Goal: Task Accomplishment & Management: Complete application form

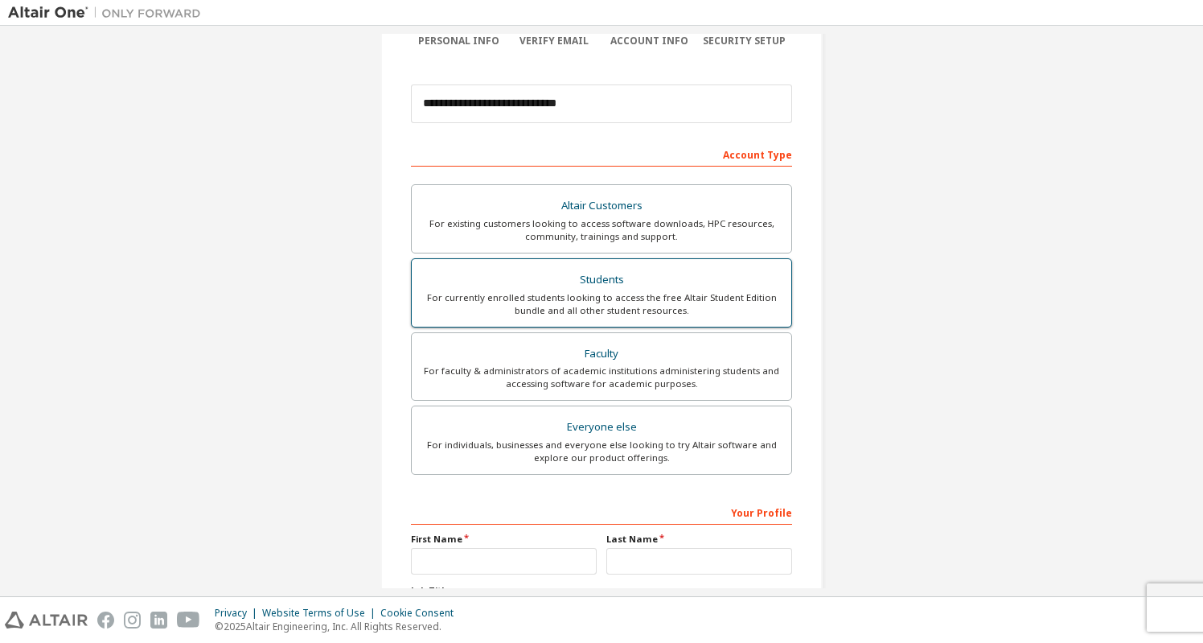
scroll to position [160, 0]
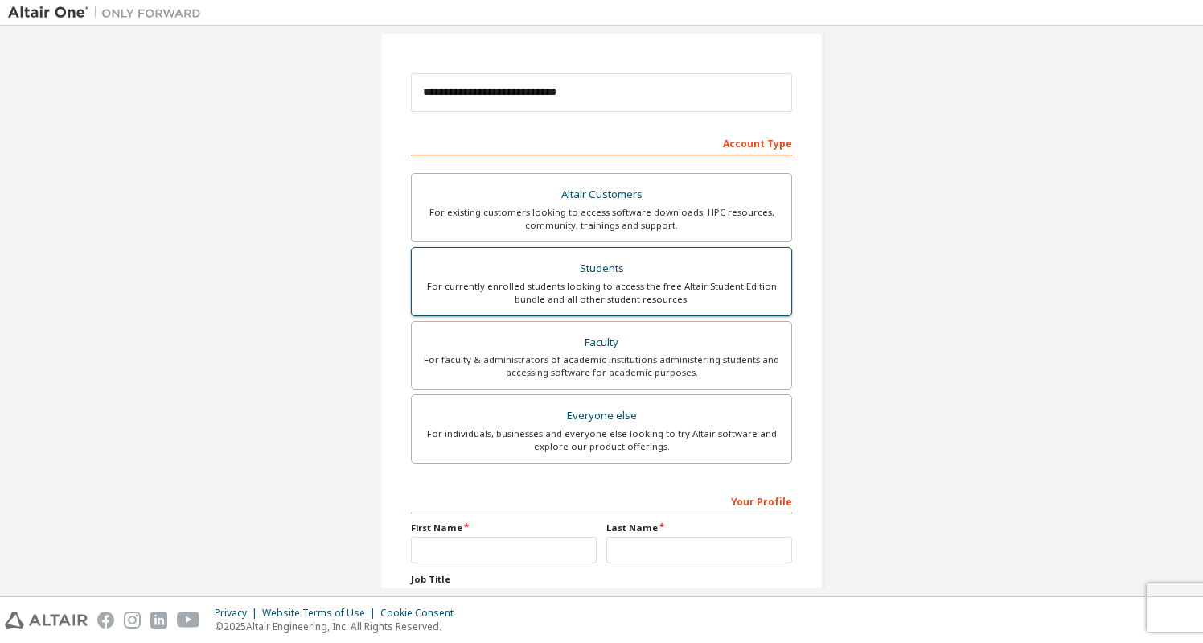
click at [672, 284] on div "For currently enrolled students looking to access the free Altair Student Editi…" at bounding box center [601, 293] width 360 height 26
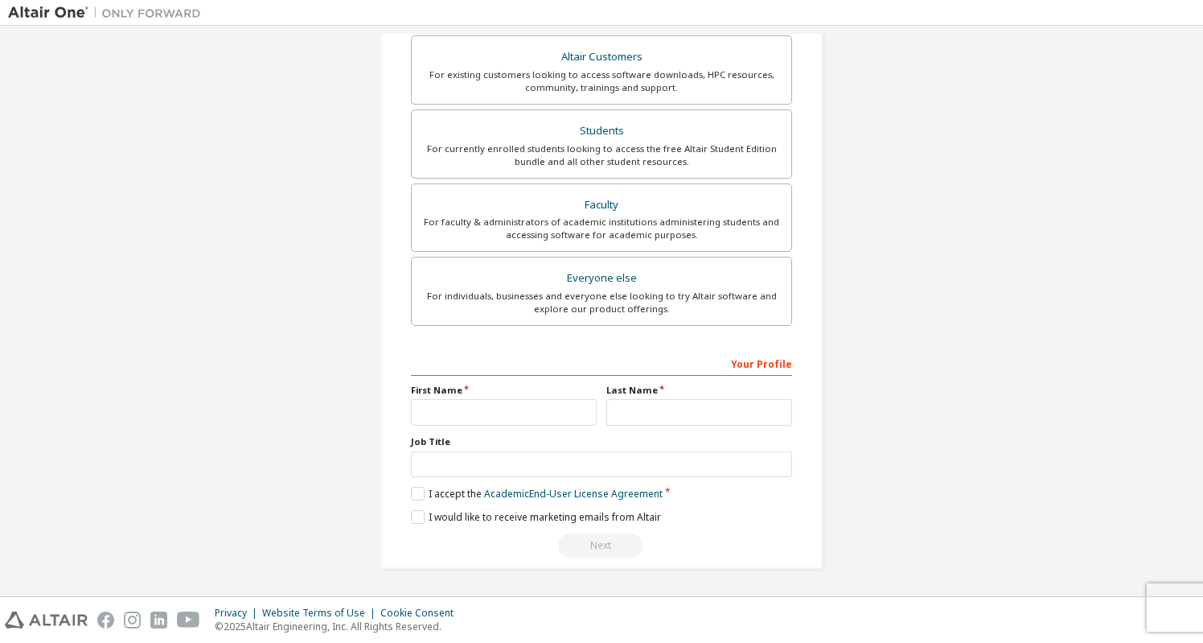
scroll to position [302, 0]
type input "*"
type input "******"
type input "**********"
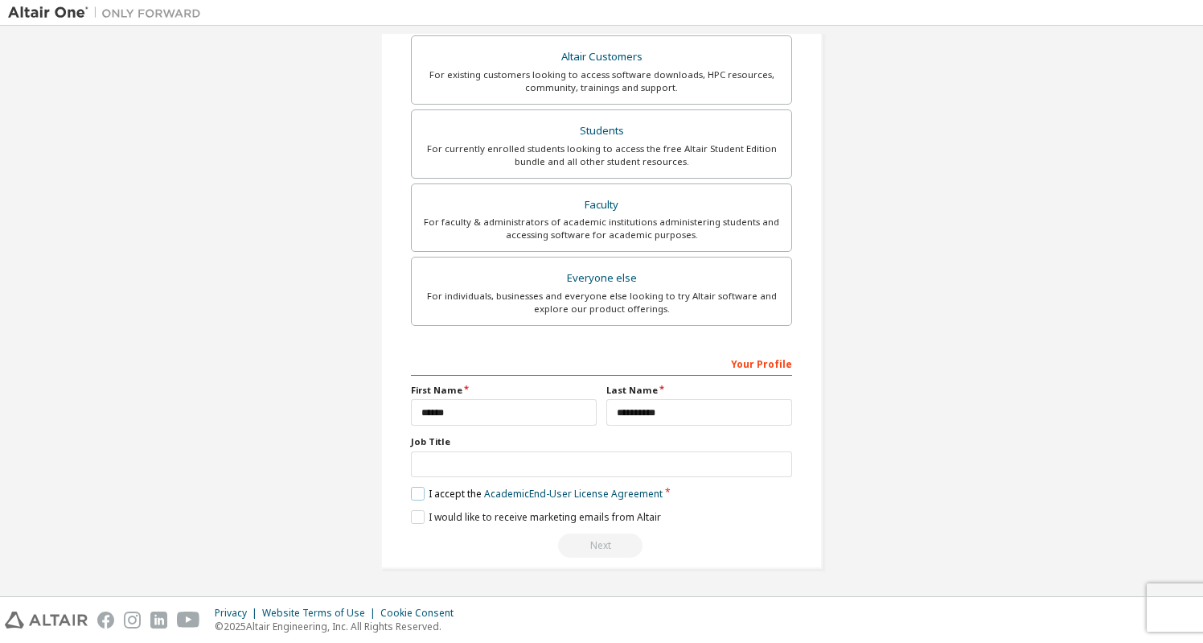
click at [413, 494] on label "I accept the Academic End-User License Agreement" at bounding box center [537, 494] width 252 height 14
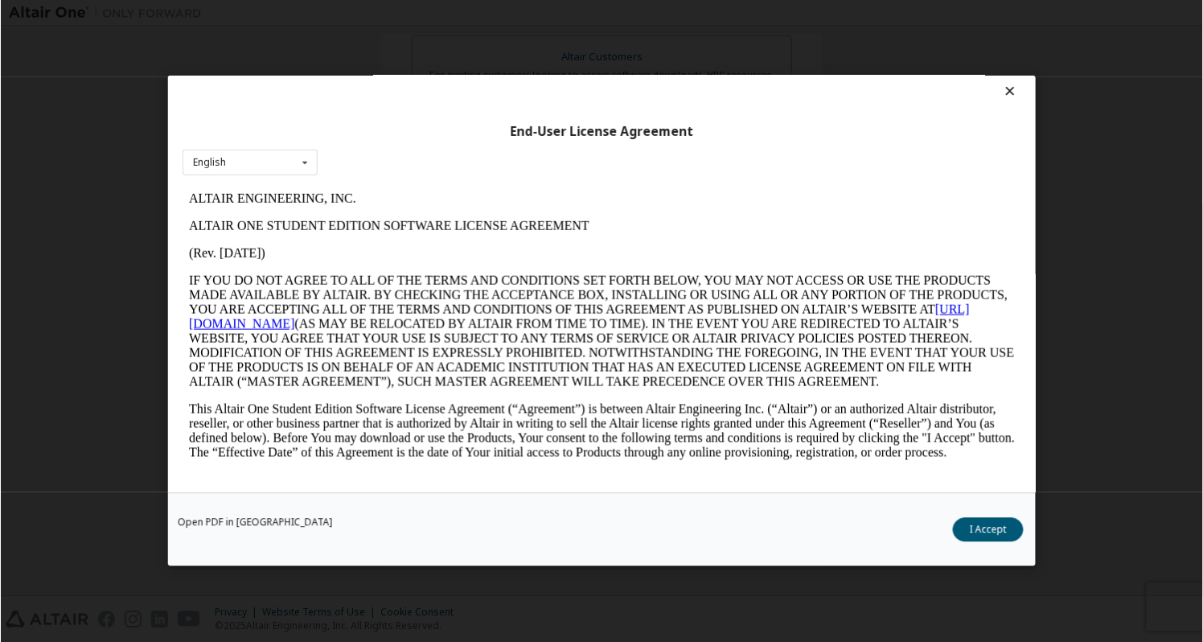
scroll to position [6, 0]
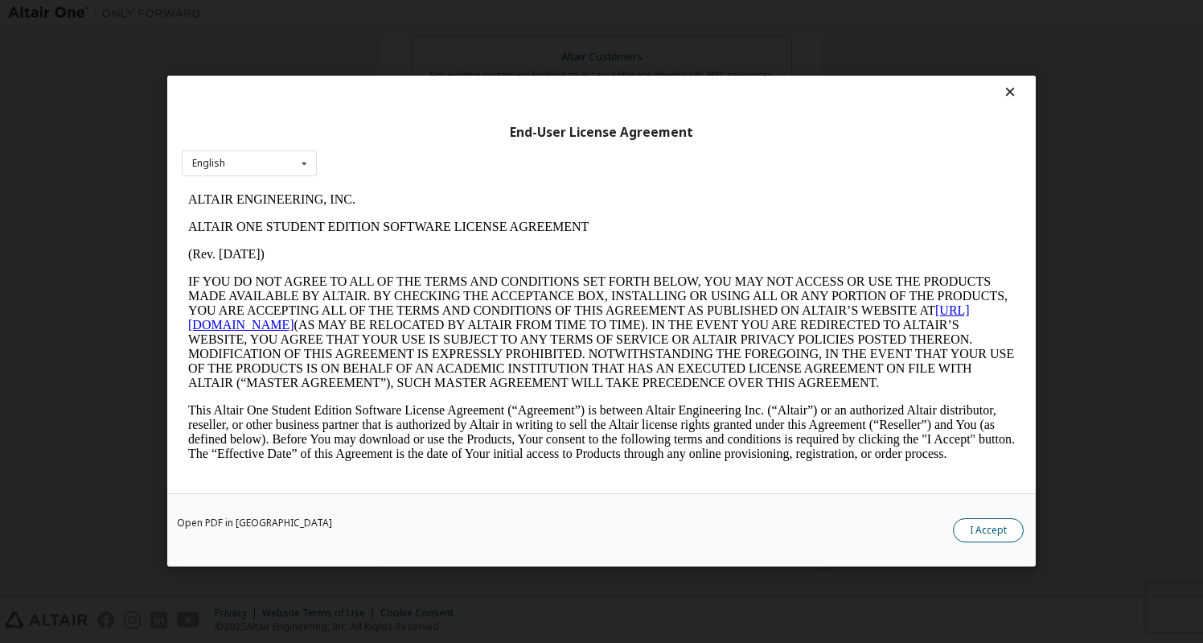
click at [993, 533] on button "I Accept" at bounding box center [988, 531] width 71 height 24
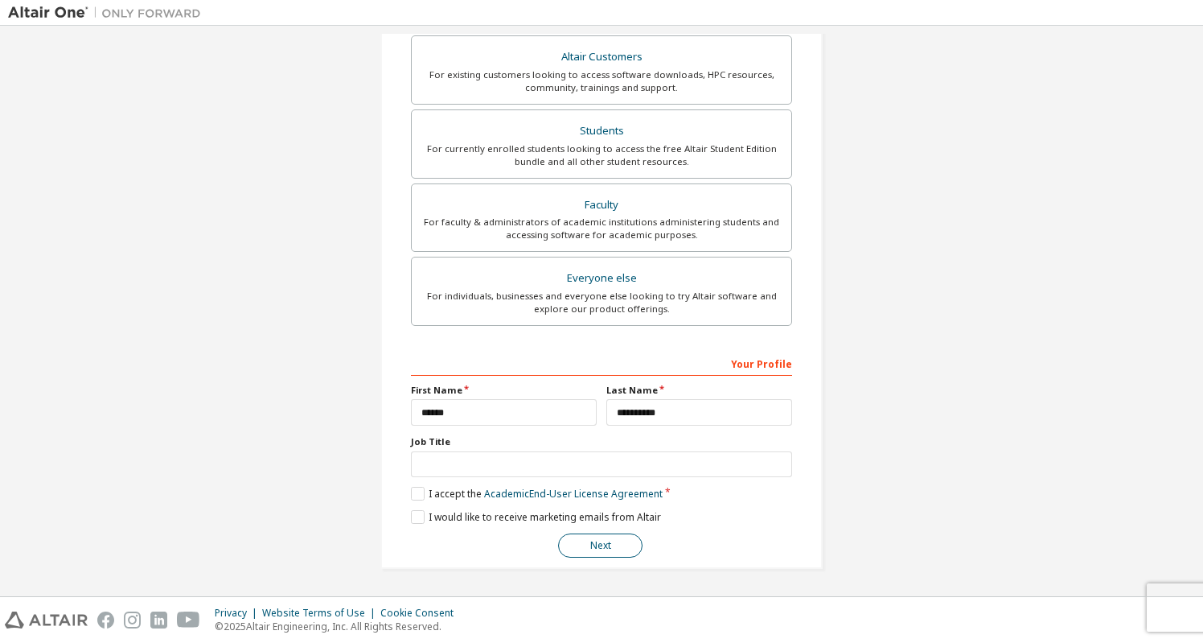
click at [598, 549] on button "Next" at bounding box center [600, 545] width 84 height 24
click at [593, 542] on button "Next" at bounding box center [600, 544] width 84 height 24
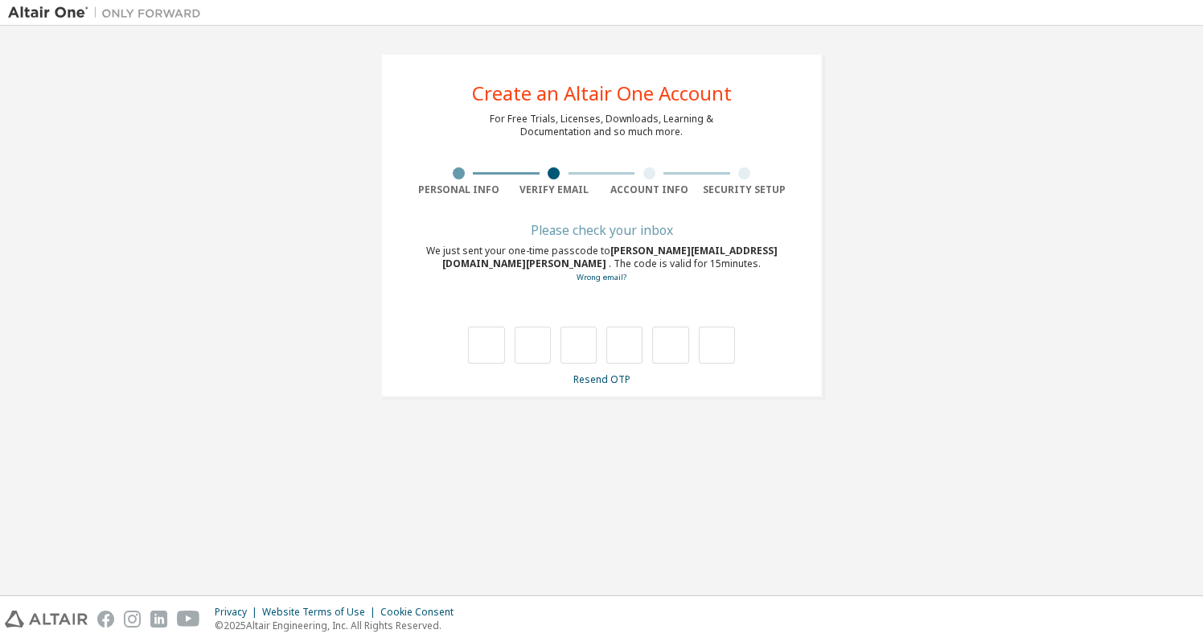
type input "*"
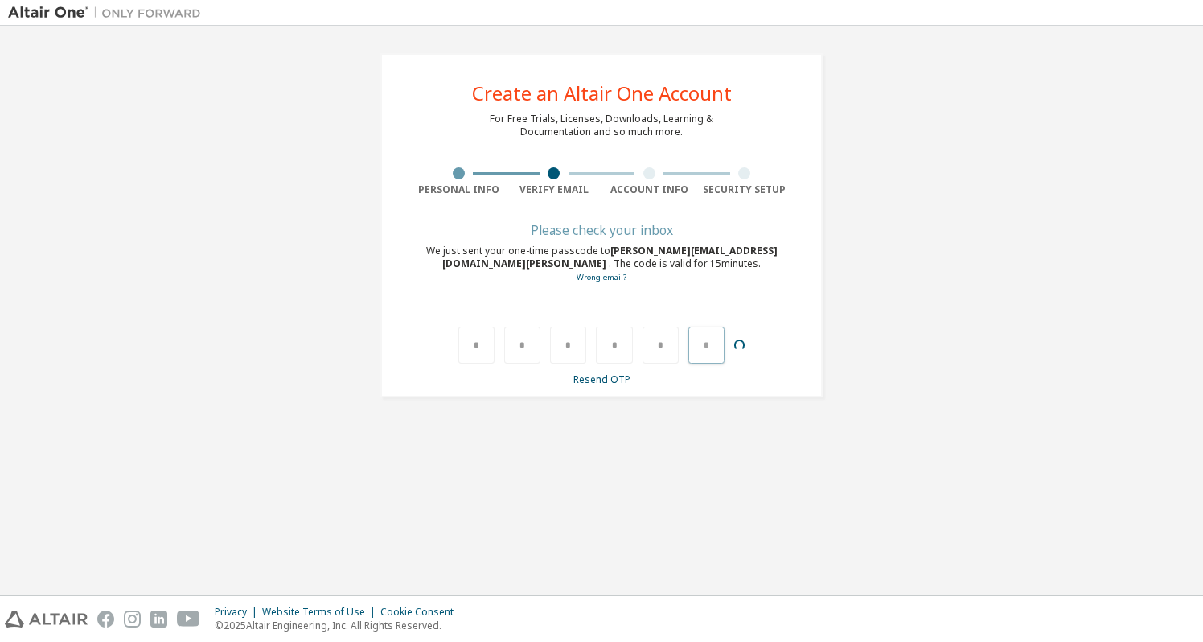
type input "*"
